Goal: Task Accomplishment & Management: Use online tool/utility

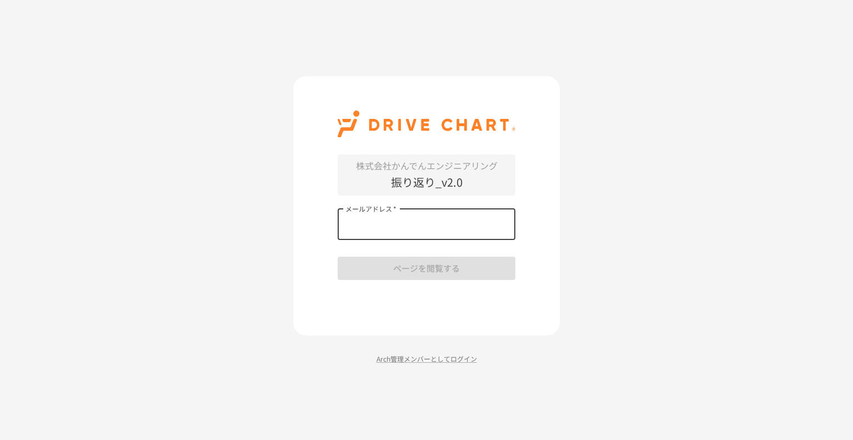
click at [396, 234] on input "メールアドレス   *" at bounding box center [427, 224] width 178 height 31
type input "**********"
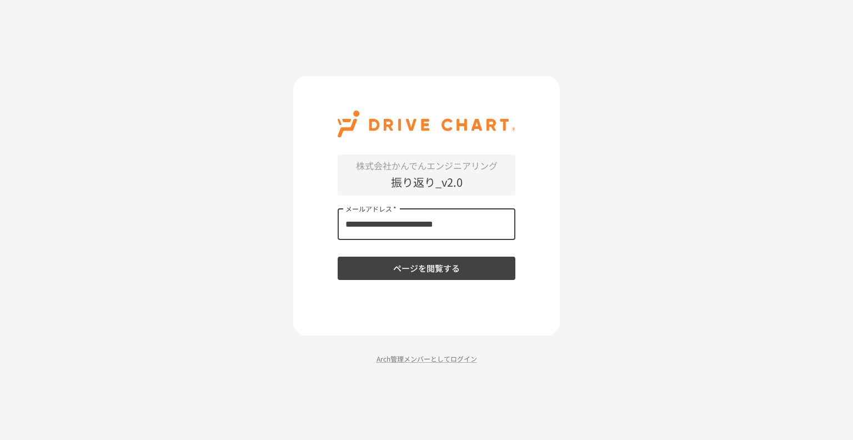
click at [383, 269] on button "ページを閲覧する" at bounding box center [427, 268] width 178 height 23
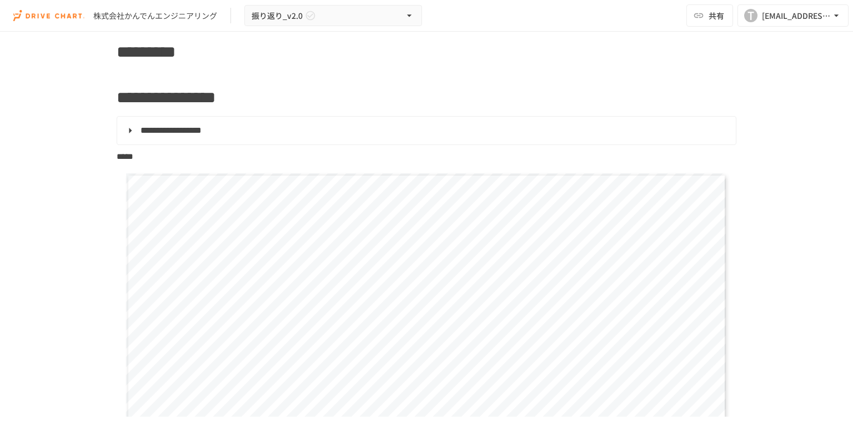
scroll to position [961, 0]
click at [125, 133] on summary "**********" at bounding box center [425, 133] width 603 height 14
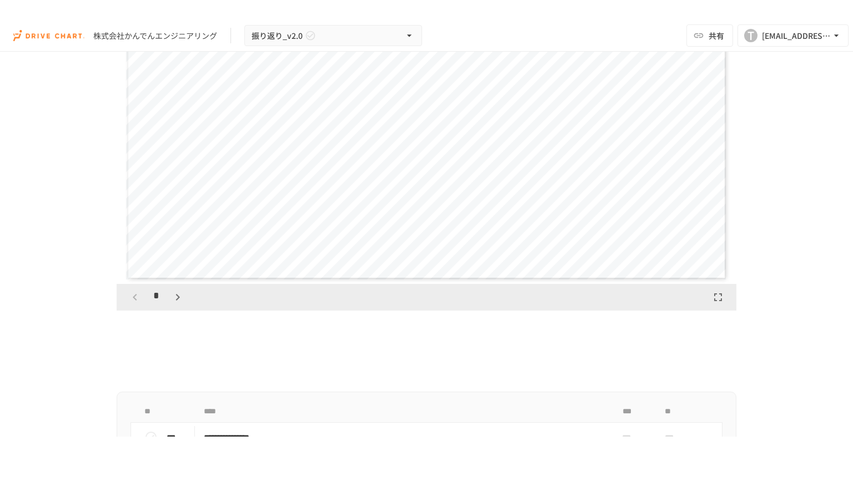
scroll to position [1539, 0]
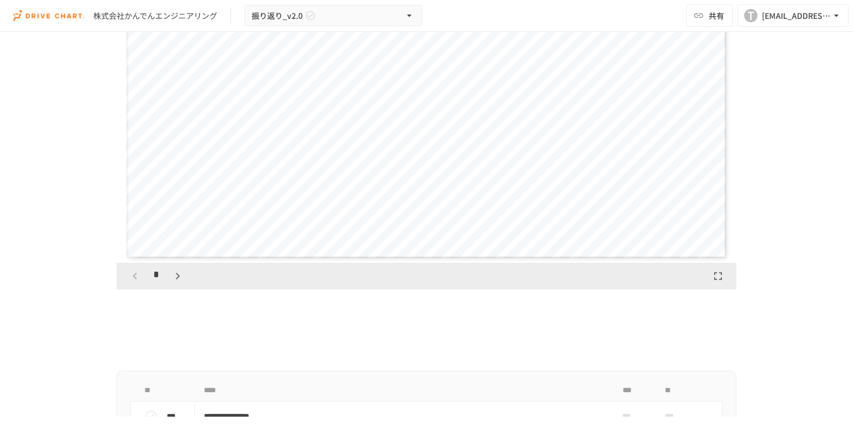
click at [713, 280] on icon "button" at bounding box center [718, 275] width 13 height 13
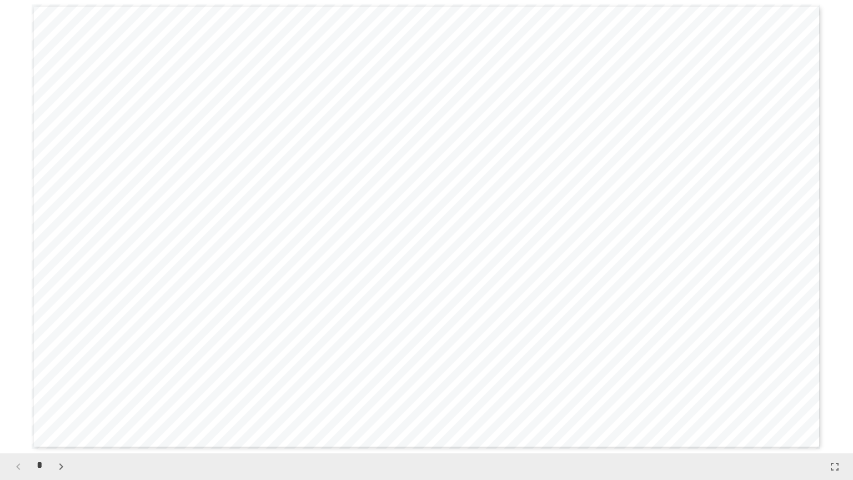
click at [509, 213] on span "**********" at bounding box center [566, 221] width 163 height 26
click at [62, 439] on icon "button" at bounding box center [61, 466] width 4 height 7
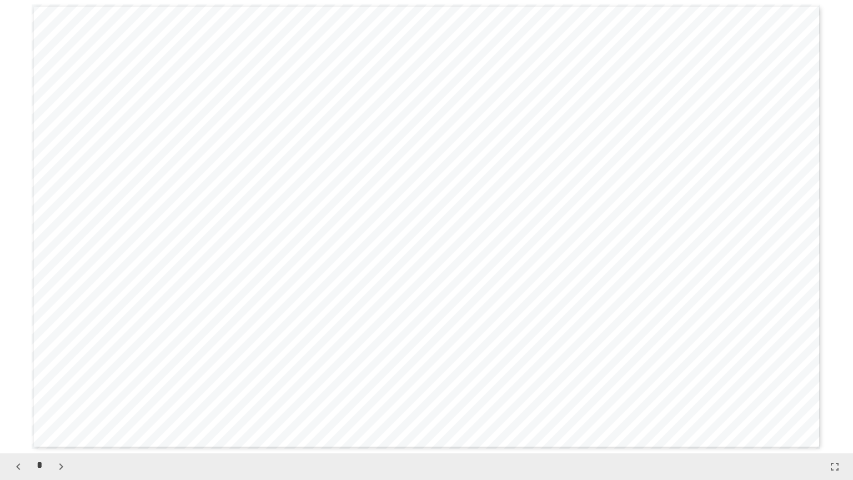
scroll to position [1360, 0]
click at [62, 439] on icon "button" at bounding box center [61, 466] width 4 height 7
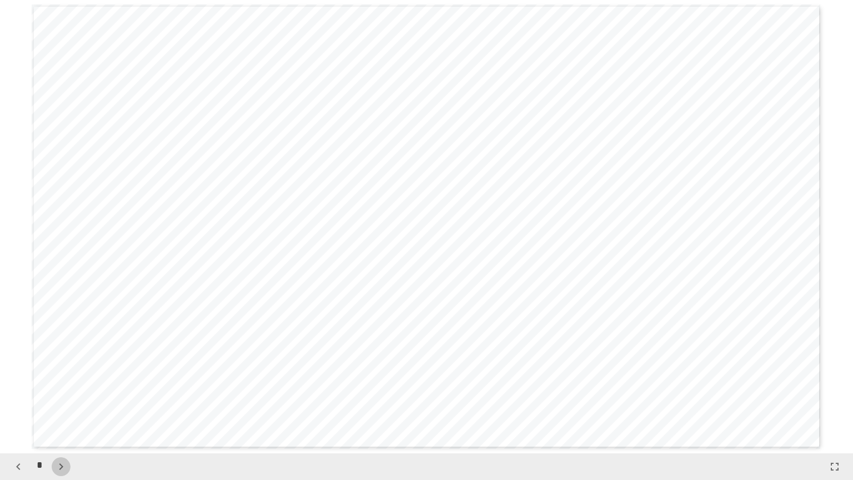
click at [62, 439] on icon "button" at bounding box center [61, 466] width 4 height 7
click at [62, 439] on icon "button" at bounding box center [66, 466] width 13 height 13
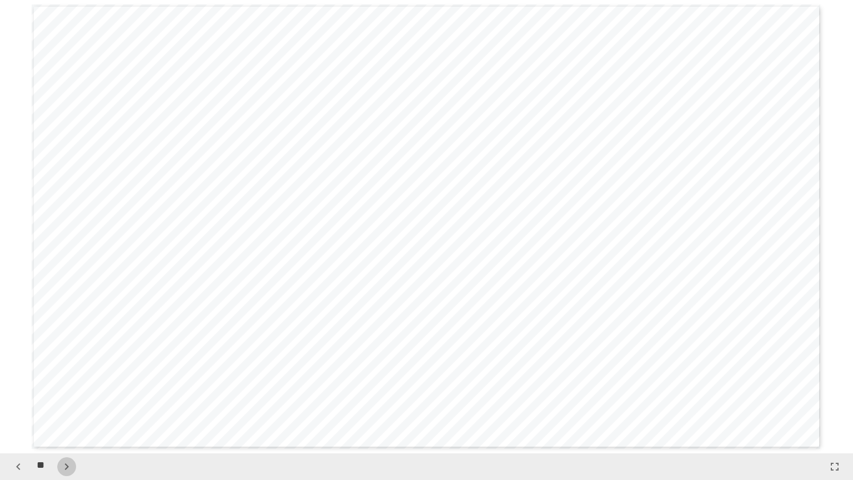
click at [62, 439] on icon "button" at bounding box center [66, 466] width 13 height 13
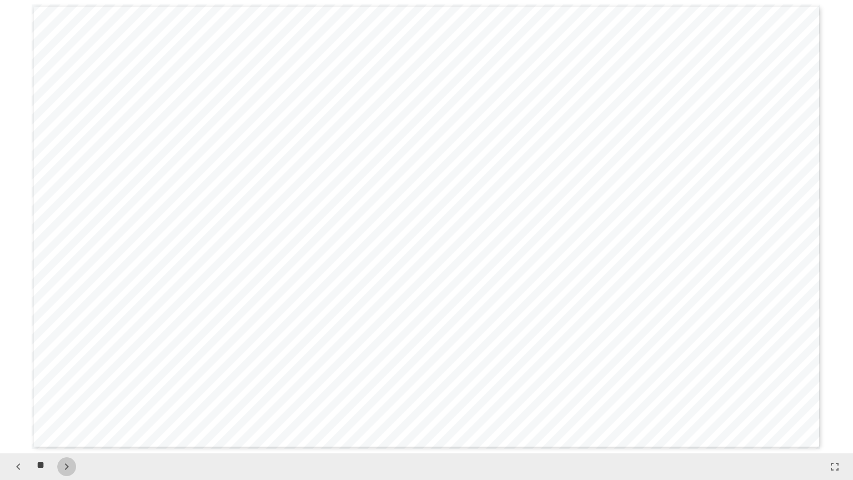
click at [62, 439] on icon "button" at bounding box center [66, 466] width 13 height 13
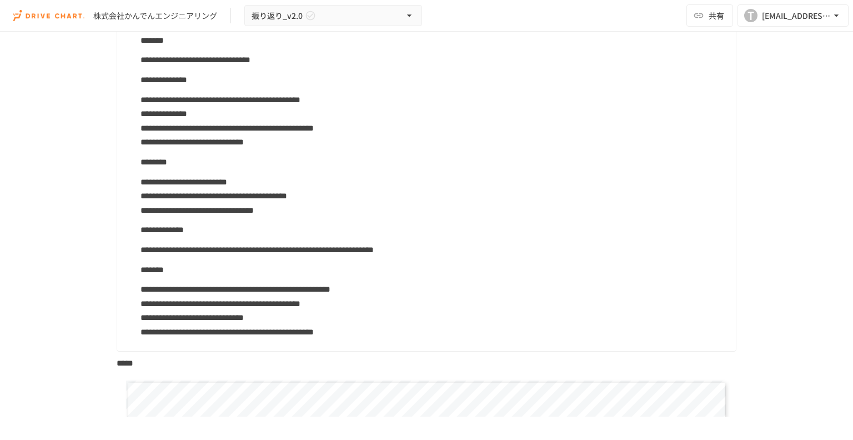
scroll to position [1076, 0]
